Goal: Browse casually

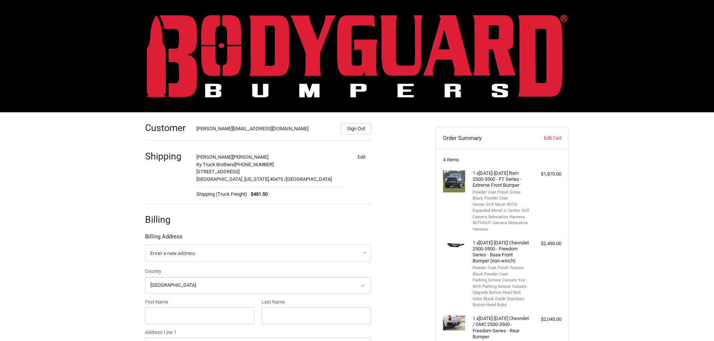
select select "US"
click at [192, 39] on img at bounding box center [357, 56] width 420 height 83
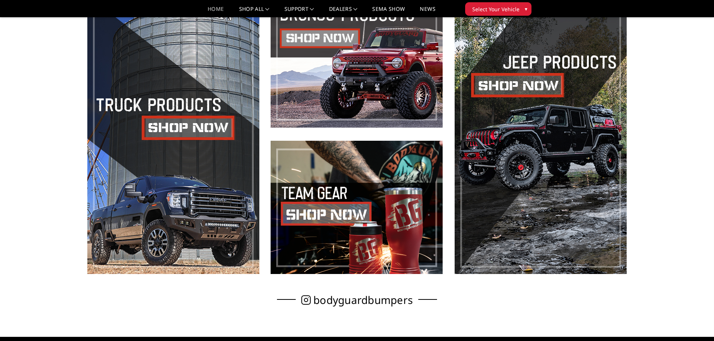
scroll to position [412, 0]
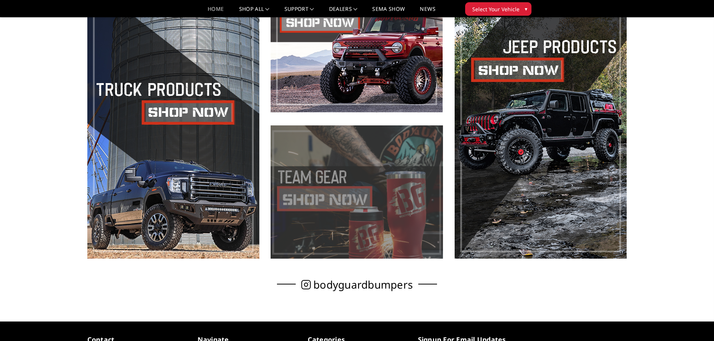
click at [368, 208] on span at bounding box center [357, 192] width 172 height 133
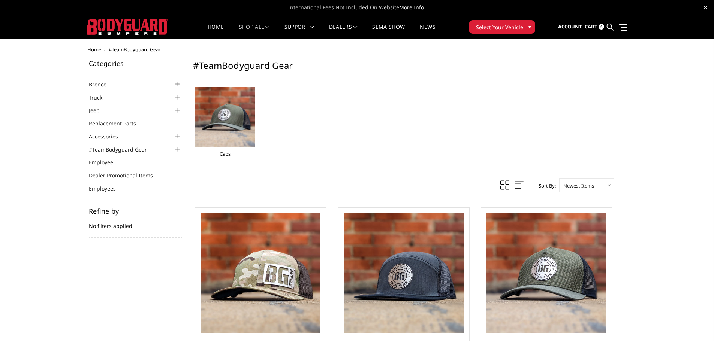
click at [351, 173] on div "Caps" at bounding box center [403, 132] width 421 height 94
